Goal: Information Seeking & Learning: Check status

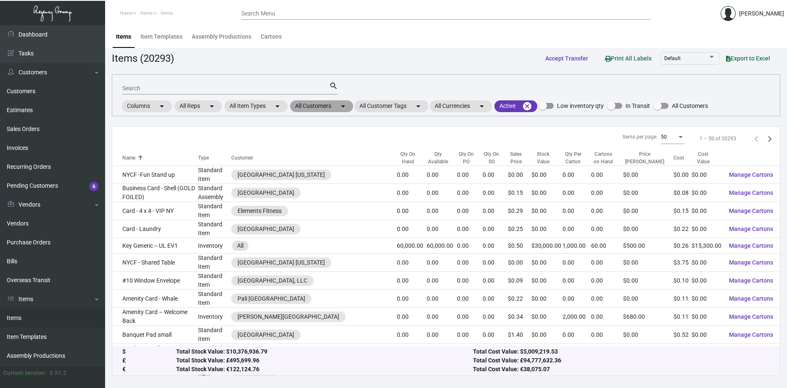
click at [338, 109] on mat-chip "All Customers arrow_drop_down" at bounding box center [321, 106] width 63 height 12
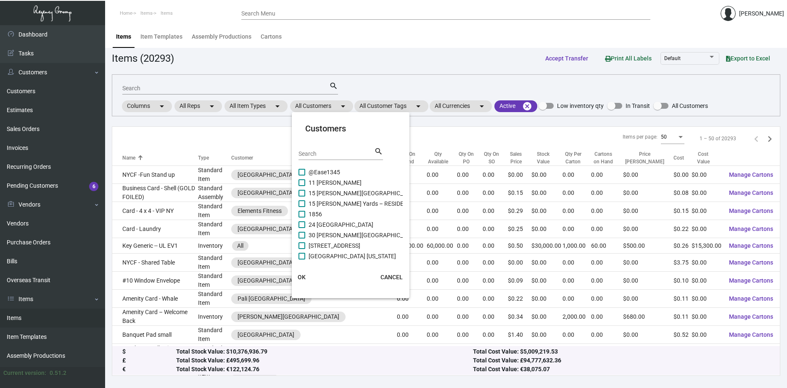
click at [333, 154] on input "Search" at bounding box center [336, 154] width 76 height 7
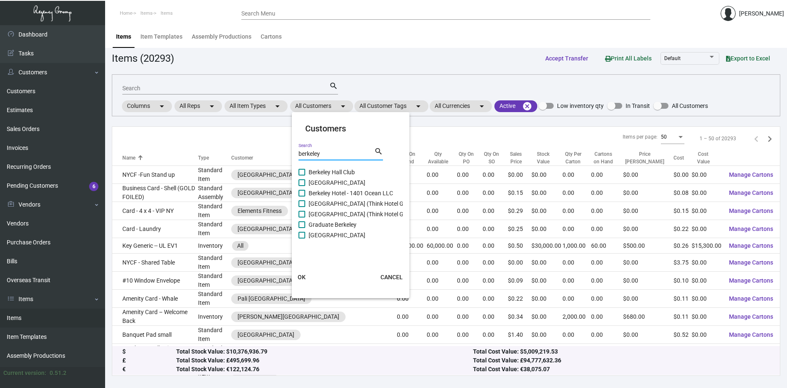
type input "berkeley"
click at [313, 184] on span "[GEOGRAPHIC_DATA]" at bounding box center [336, 183] width 57 height 10
click at [302, 186] on input "[GEOGRAPHIC_DATA]" at bounding box center [301, 186] width 0 height 0
checkbox input "true"
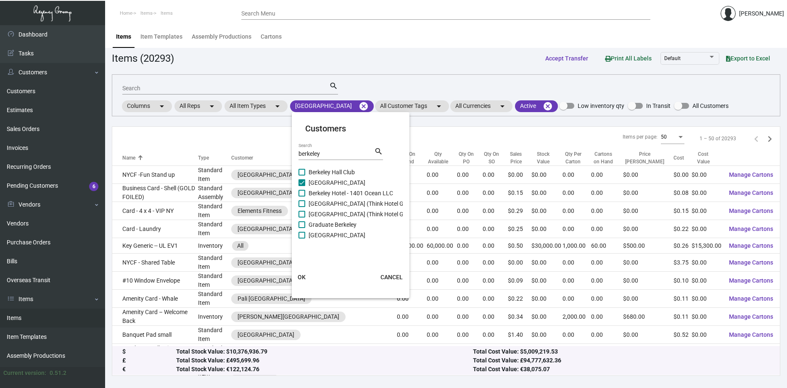
click at [298, 276] on span "OK" at bounding box center [302, 277] width 8 height 7
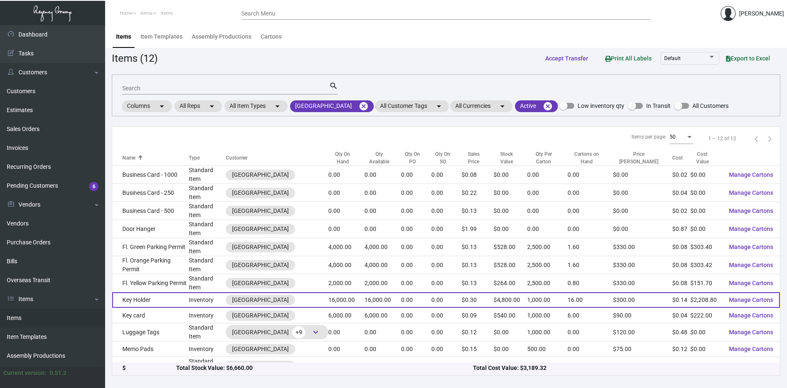
click at [172, 292] on td "Key Holder" at bounding box center [150, 300] width 76 height 16
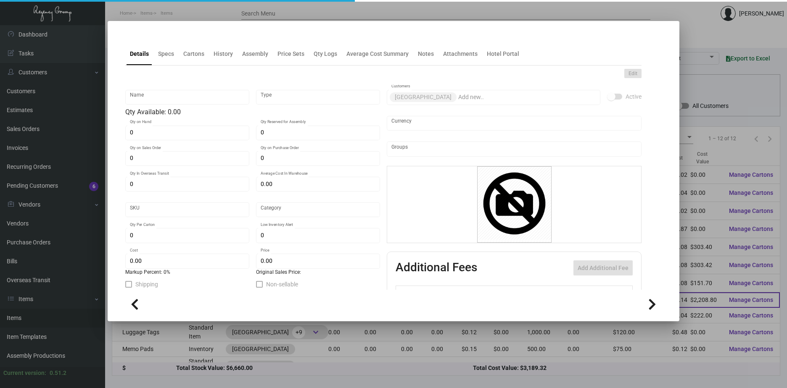
type input "Key Holder"
type input "Inventory"
type input "16,000"
type input "$ 0.12582"
type input "735"
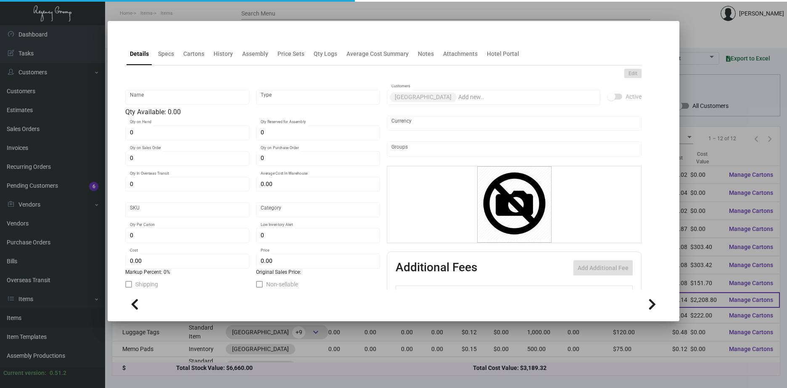
type input "Standard"
type input "1,000"
type input "3,000"
type input "$ 0.13805"
type input "$ 0.30"
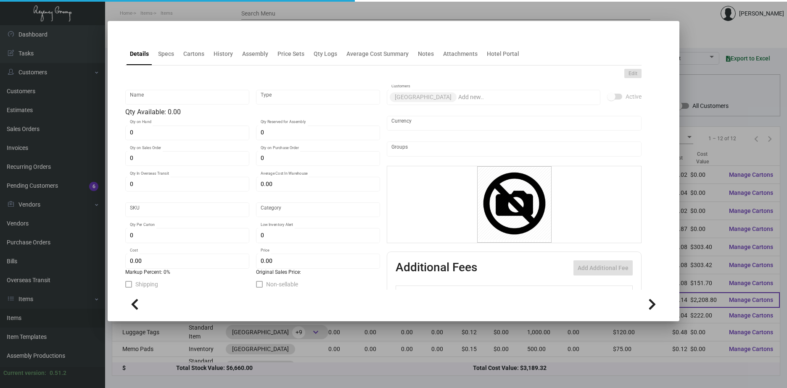
type textarea "2.5 x 3.75 printing 2/0 custom cut pockets. #100 bright white dull coated cover…"
checkbox input "true"
type input "United States Dollar $"
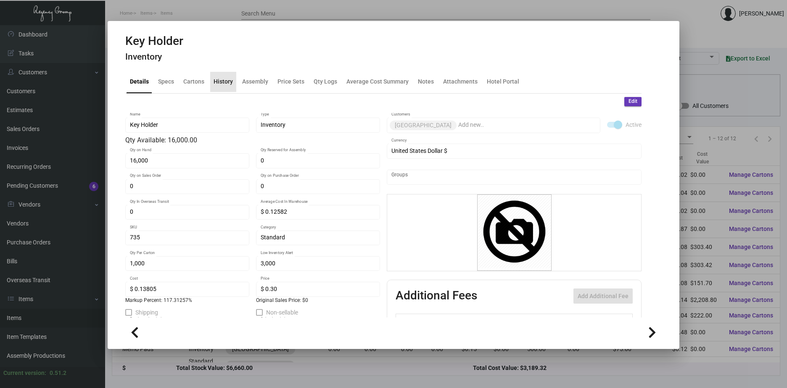
click at [223, 82] on div "History" at bounding box center [222, 81] width 19 height 9
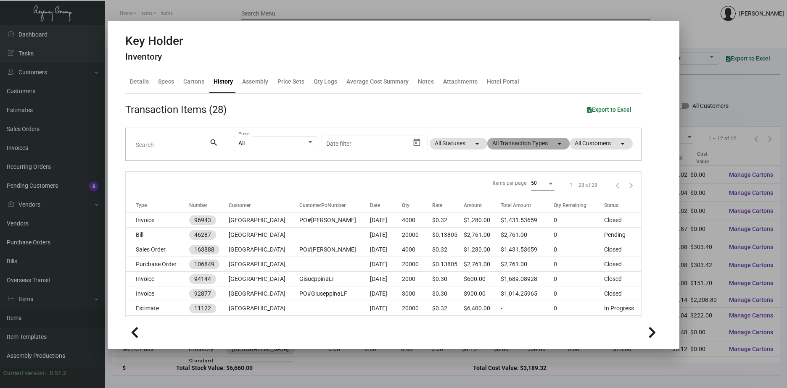
click at [531, 142] on mat-chip "All Transaction Types arrow_drop_down" at bounding box center [528, 144] width 82 height 12
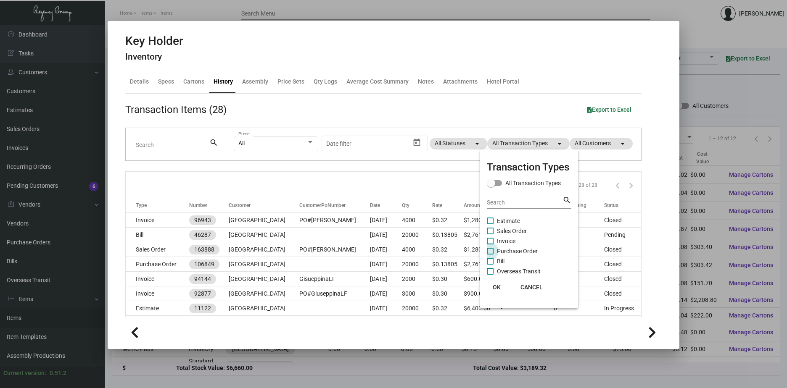
click at [503, 250] on span "Purchase Order" at bounding box center [517, 251] width 41 height 10
click at [490, 255] on input "Purchase Order" at bounding box center [490, 255] width 0 height 0
checkbox input "true"
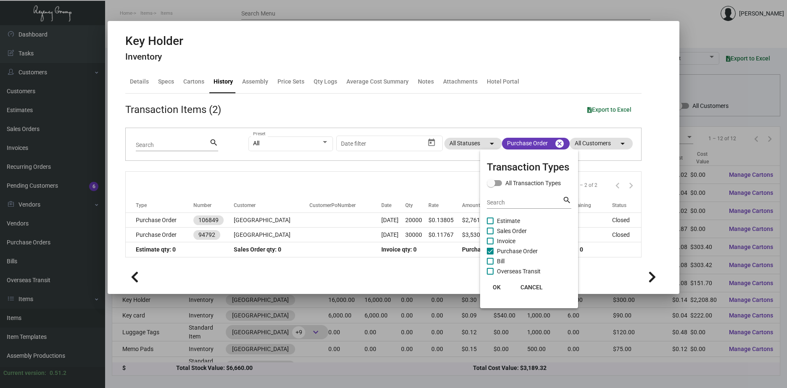
click at [494, 286] on span "OK" at bounding box center [497, 287] width 8 height 7
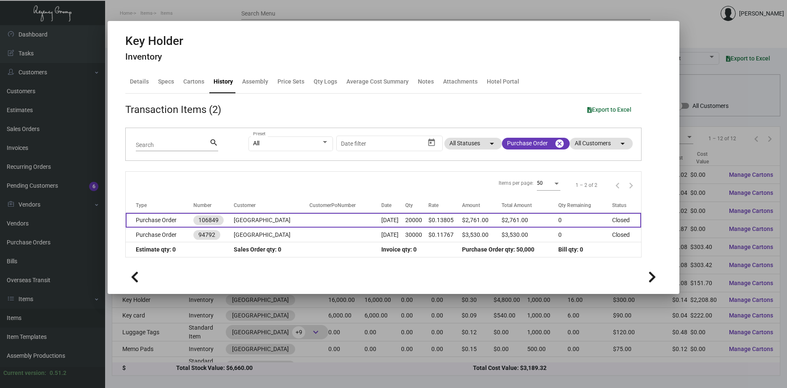
click at [274, 223] on td "[GEOGRAPHIC_DATA]" at bounding box center [272, 220] width 76 height 15
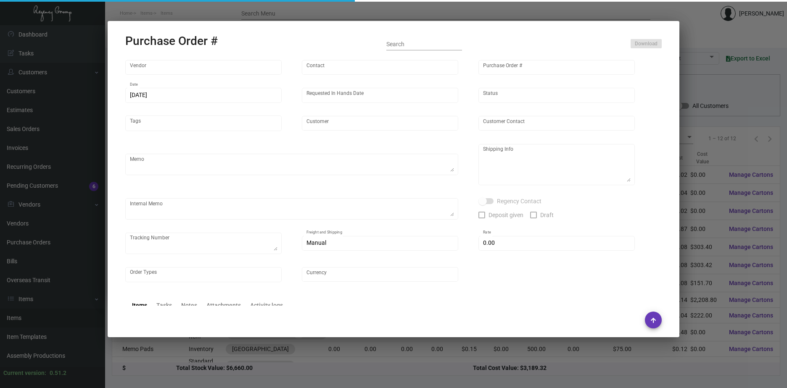
type input "Evergreen Manufacturing"
type input "[PERSON_NAME]"
type input "106849"
type input "[DATE]"
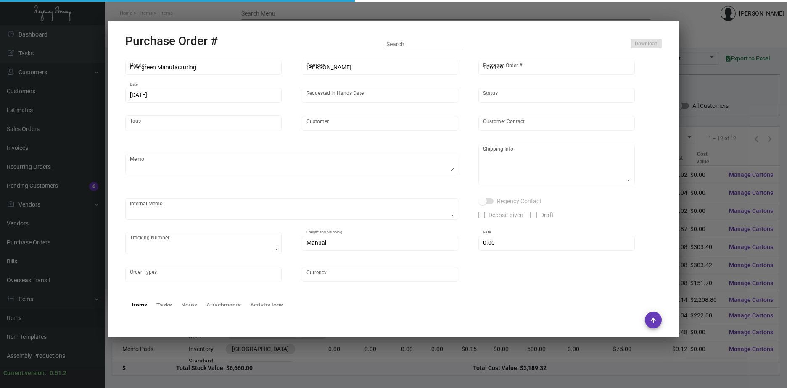
type input "[GEOGRAPHIC_DATA]"
type textarea ""Please send proof for approval to [EMAIL_ADDRESS][DOMAIN_NAME] with me cc'ed. …"
type textarea "Regency Group NJ - [PERSON_NAME] [STREET_ADDRESS]"
type textarea "9/23 - 2 PALLETS [PERSON_NAME]/FAST FREIGHT $315.00 - 116807 - PO'S 106849 1073…"
checkbox input "true"
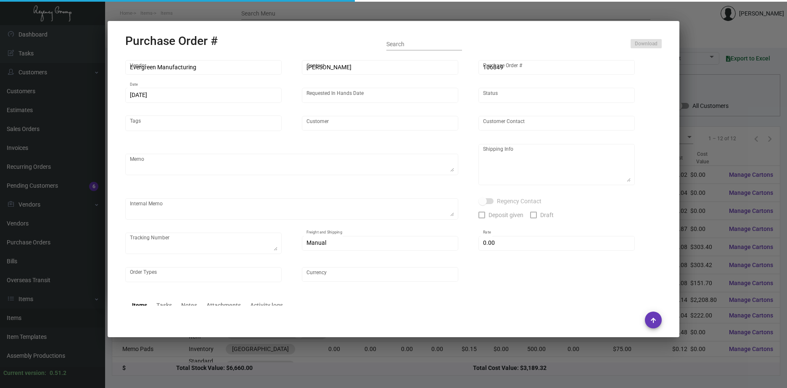
type input "$ 0.00"
type input "United States Dollar $"
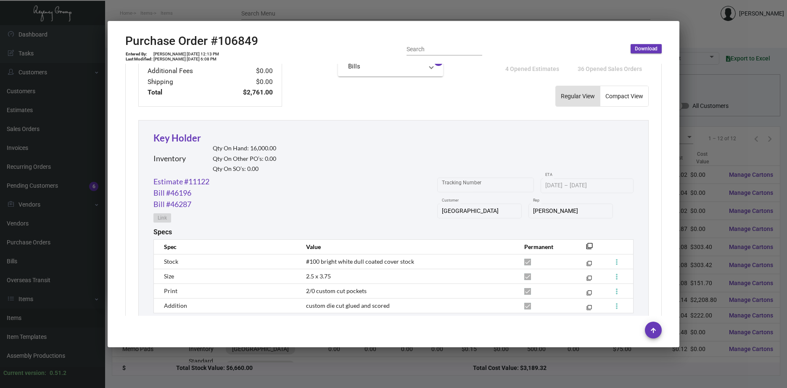
scroll to position [378, 0]
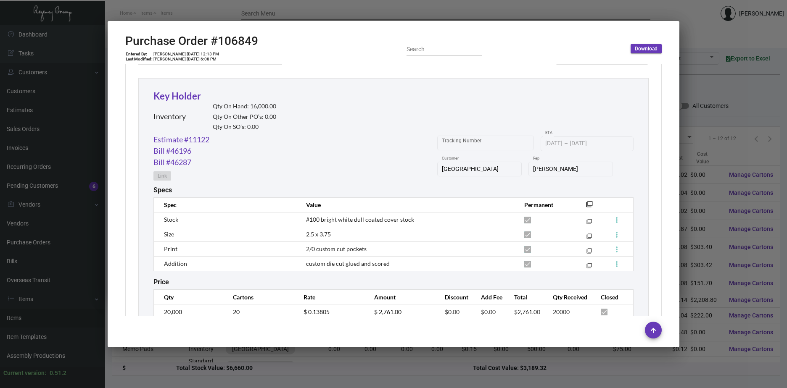
click at [657, 12] on div at bounding box center [393, 194] width 787 height 388
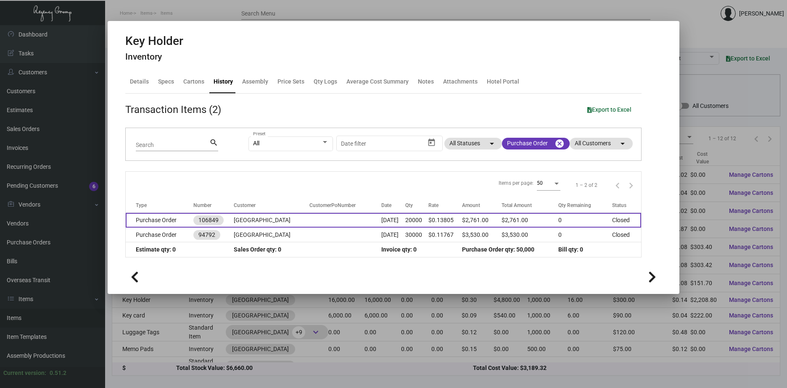
click at [345, 222] on td at bounding box center [345, 220] width 72 height 15
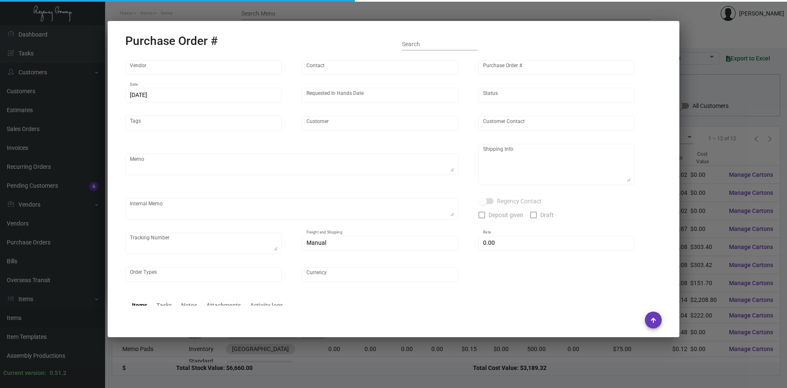
type input "Evergreen Manufacturing"
type input "[PERSON_NAME]"
type input "106849"
type input "[DATE]"
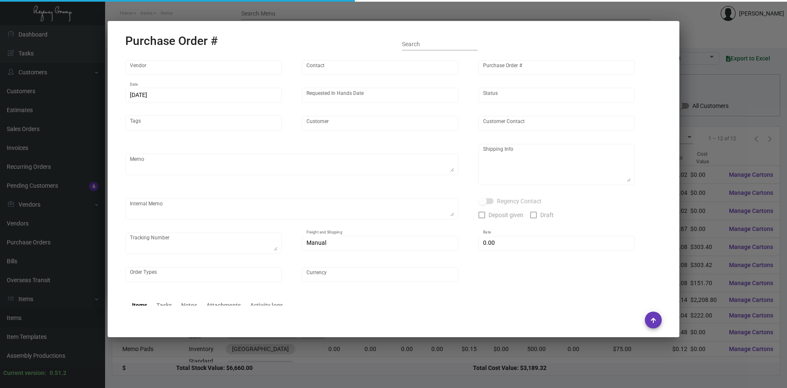
type input "[GEOGRAPHIC_DATA]"
type textarea ""Please send proof for approval to [EMAIL_ADDRESS][DOMAIN_NAME] with me cc'ed. …"
type textarea "Regency Group NJ - [PERSON_NAME] [STREET_ADDRESS]"
type textarea "9/23 - 2 PALLETS [PERSON_NAME]/FAST FREIGHT $315.00 - 116807 - PO'S 106849 1073…"
checkbox input "true"
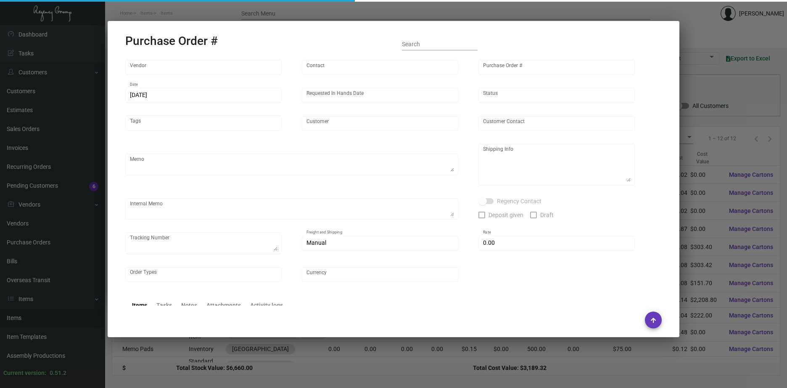
type input "$ 0.00"
type input "United States Dollar $"
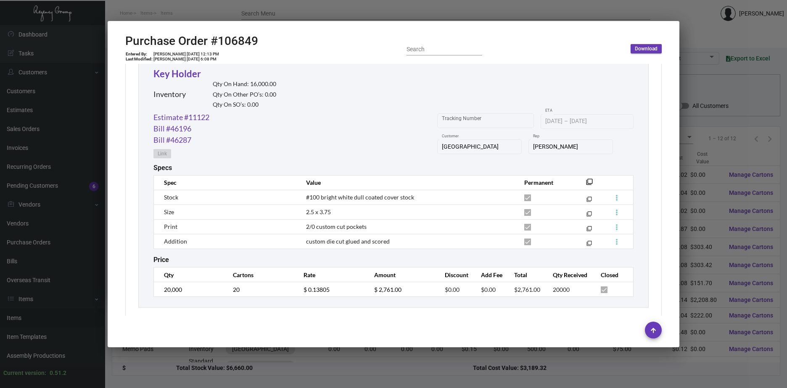
scroll to position [410, 0]
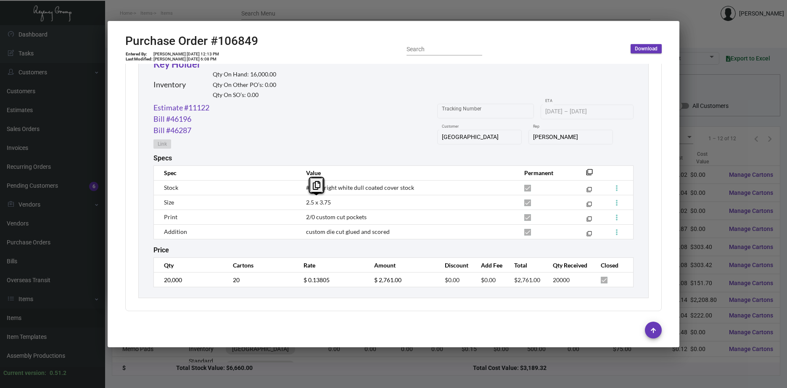
drag, startPoint x: 340, startPoint y: 204, endPoint x: 300, endPoint y: 203, distance: 40.4
click at [300, 203] on td "2.5 x 3.75" at bounding box center [407, 202] width 218 height 15
copy span "2.5 x 3.75"
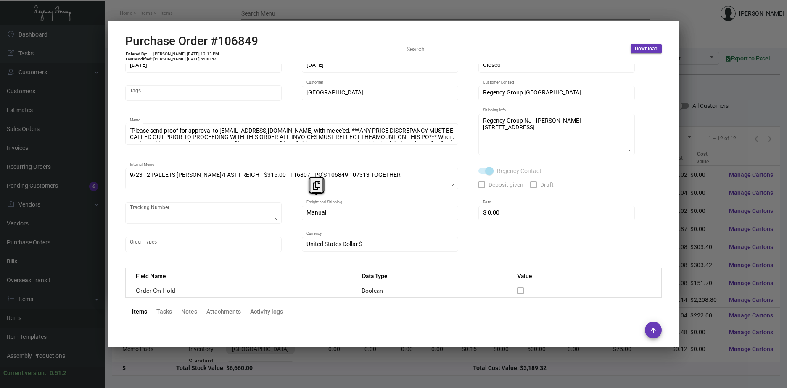
scroll to position [0, 0]
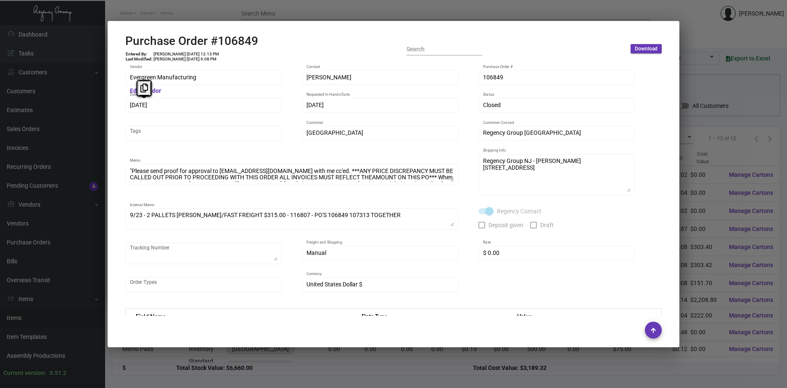
click at [125, 103] on div "Evergreen Manufacturing Vendor Edit Vendor Tori Loosen Contact 106849 Purchase …" at bounding box center [393, 190] width 556 height 253
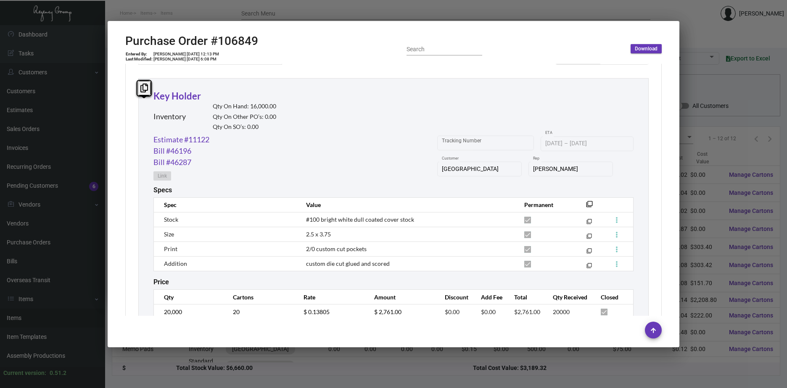
scroll to position [410, 0]
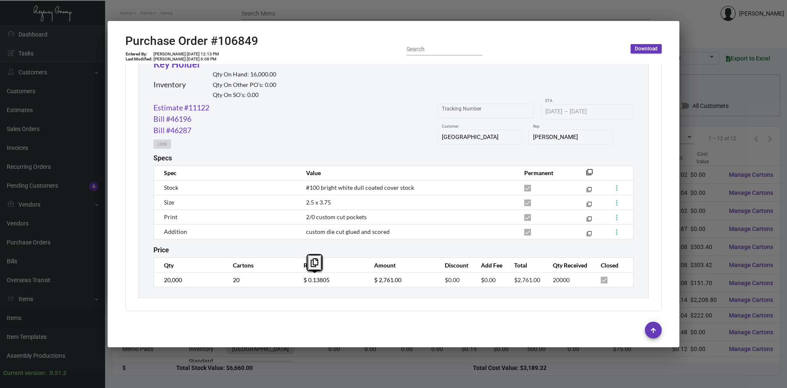
click at [299, 278] on td "$ 0.13805" at bounding box center [330, 280] width 71 height 15
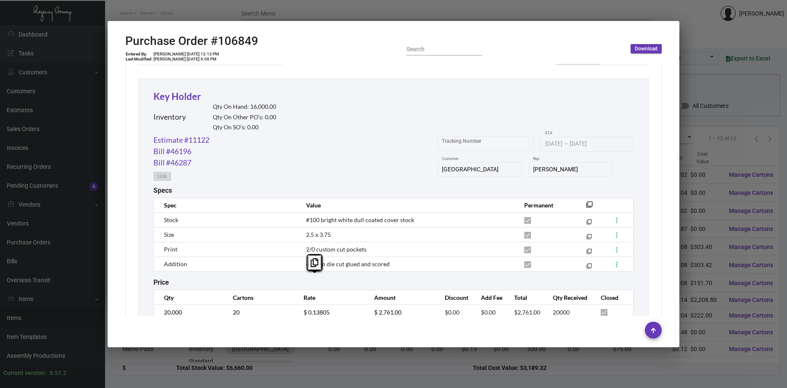
scroll to position [368, 0]
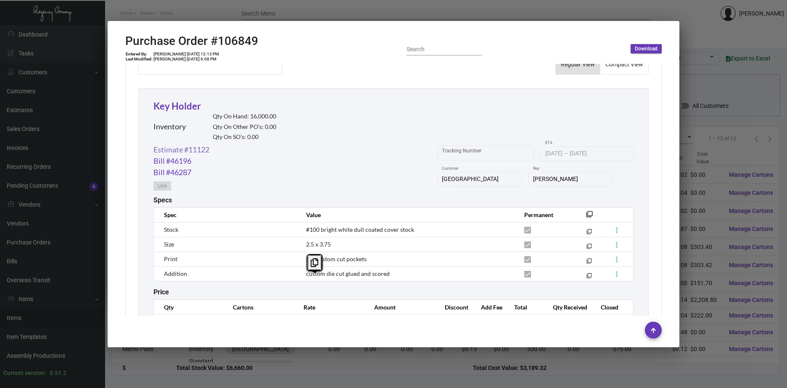
click at [195, 150] on link "Estimate #11122" at bounding box center [181, 149] width 56 height 11
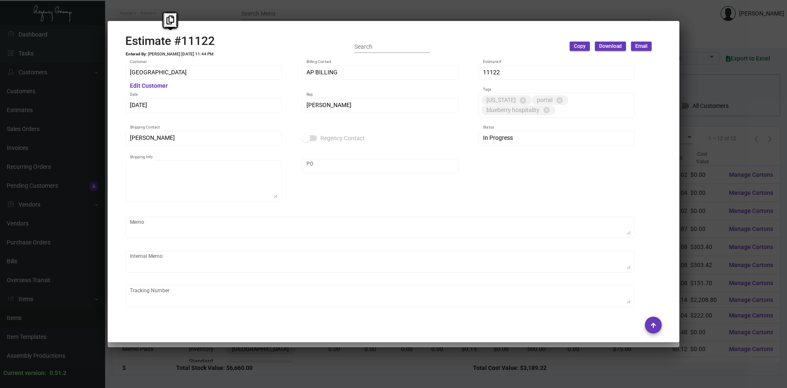
drag, startPoint x: 225, startPoint y: 39, endPoint x: 125, endPoint y: 45, distance: 100.2
click at [125, 45] on div "Estimate #11122 Entered By: [PERSON_NAME] [DATE] 11:44 PM Search Copy Download …" at bounding box center [393, 46] width 536 height 25
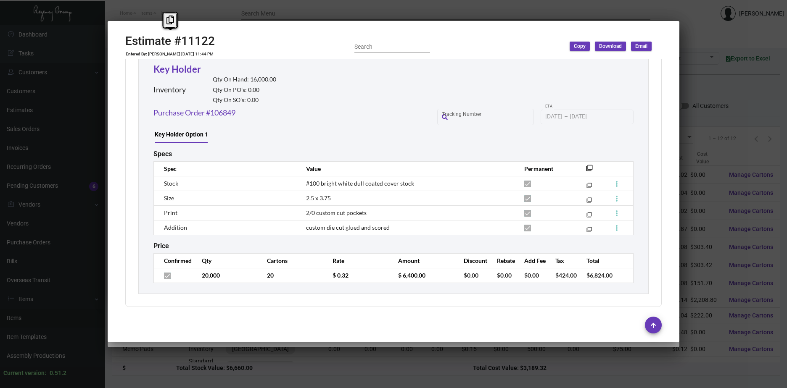
scroll to position [469, 0]
click at [319, 274] on tr "20,000 20 $ 0.32 $ 6,400.00 $0.00 $0.00 $0.00 $424.00 $6,824.00" at bounding box center [393, 274] width 479 height 15
